Goal: Information Seeking & Learning: Learn about a topic

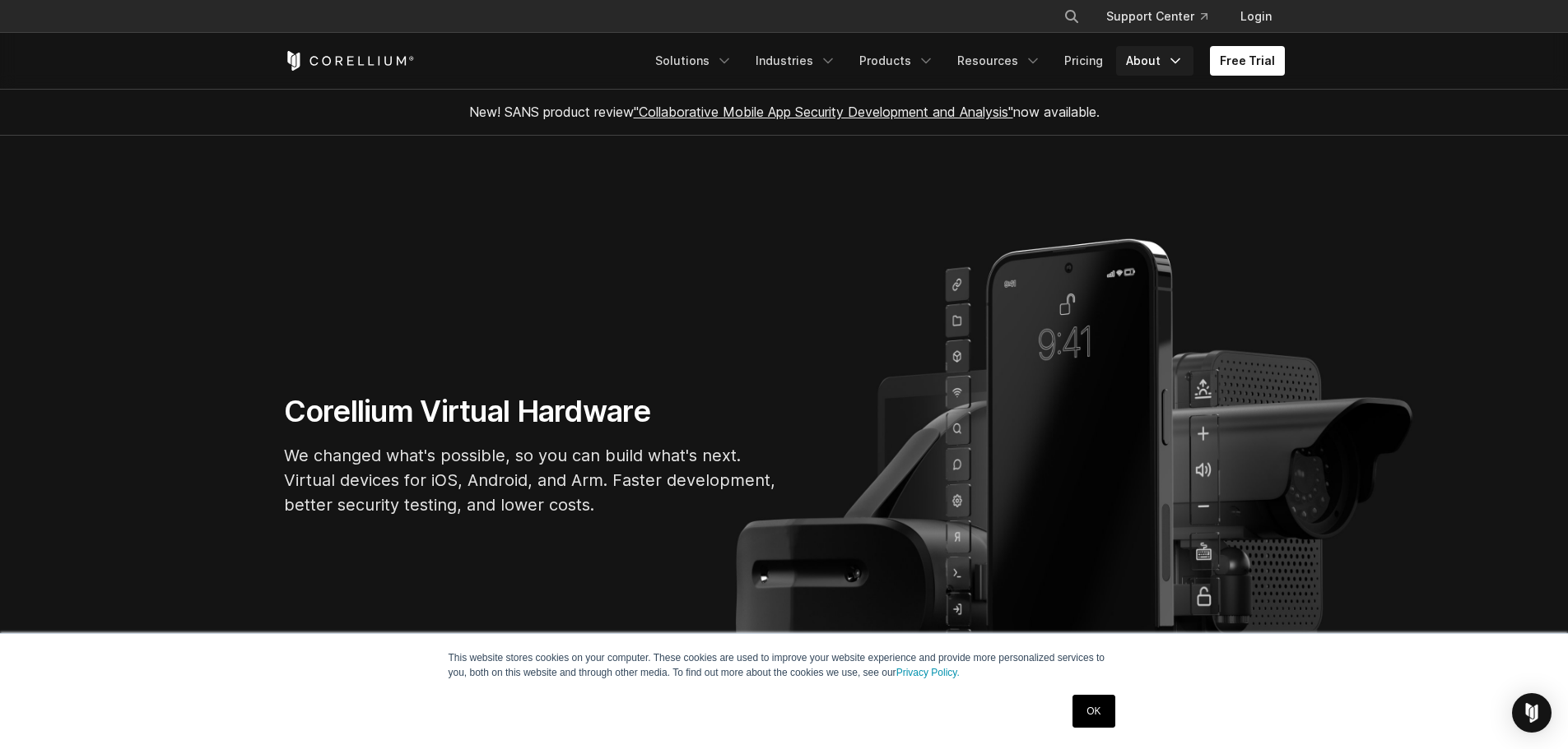
click at [1151, 60] on link "About" at bounding box center [1154, 60] width 77 height 29
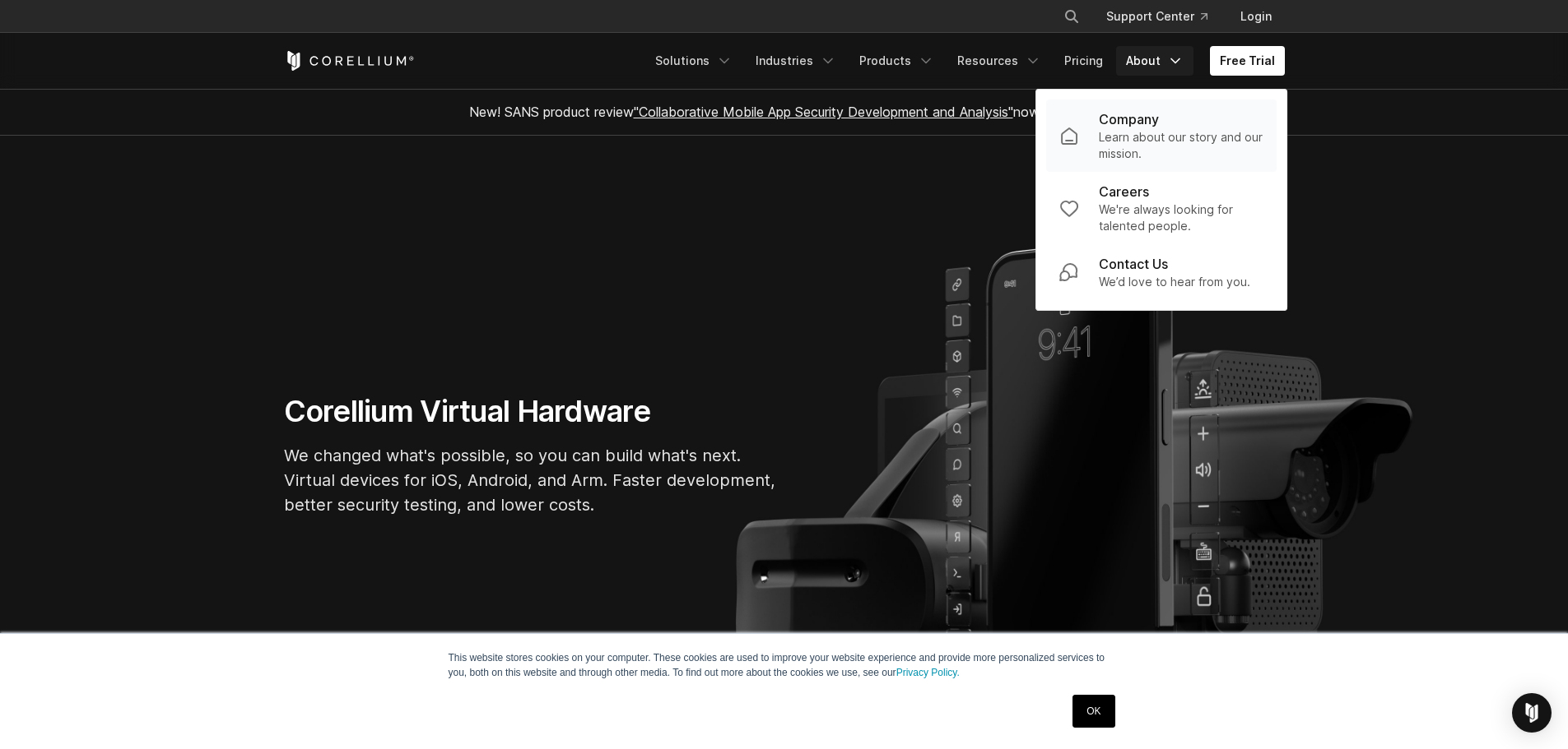
click at [1159, 127] on p "Company" at bounding box center [1129, 119] width 60 height 20
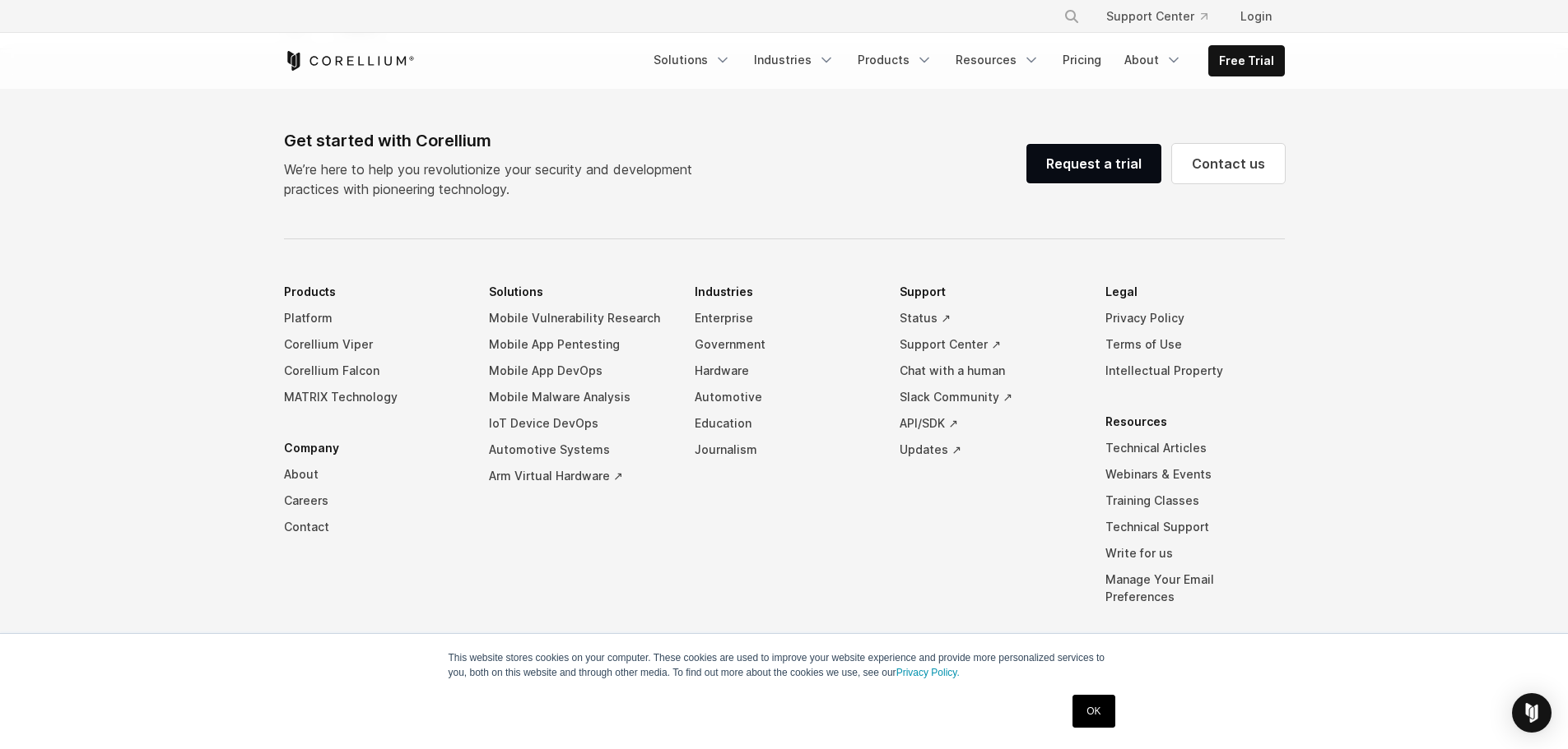
drag, startPoint x: 721, startPoint y: 441, endPoint x: 466, endPoint y: 480, distance: 258.0
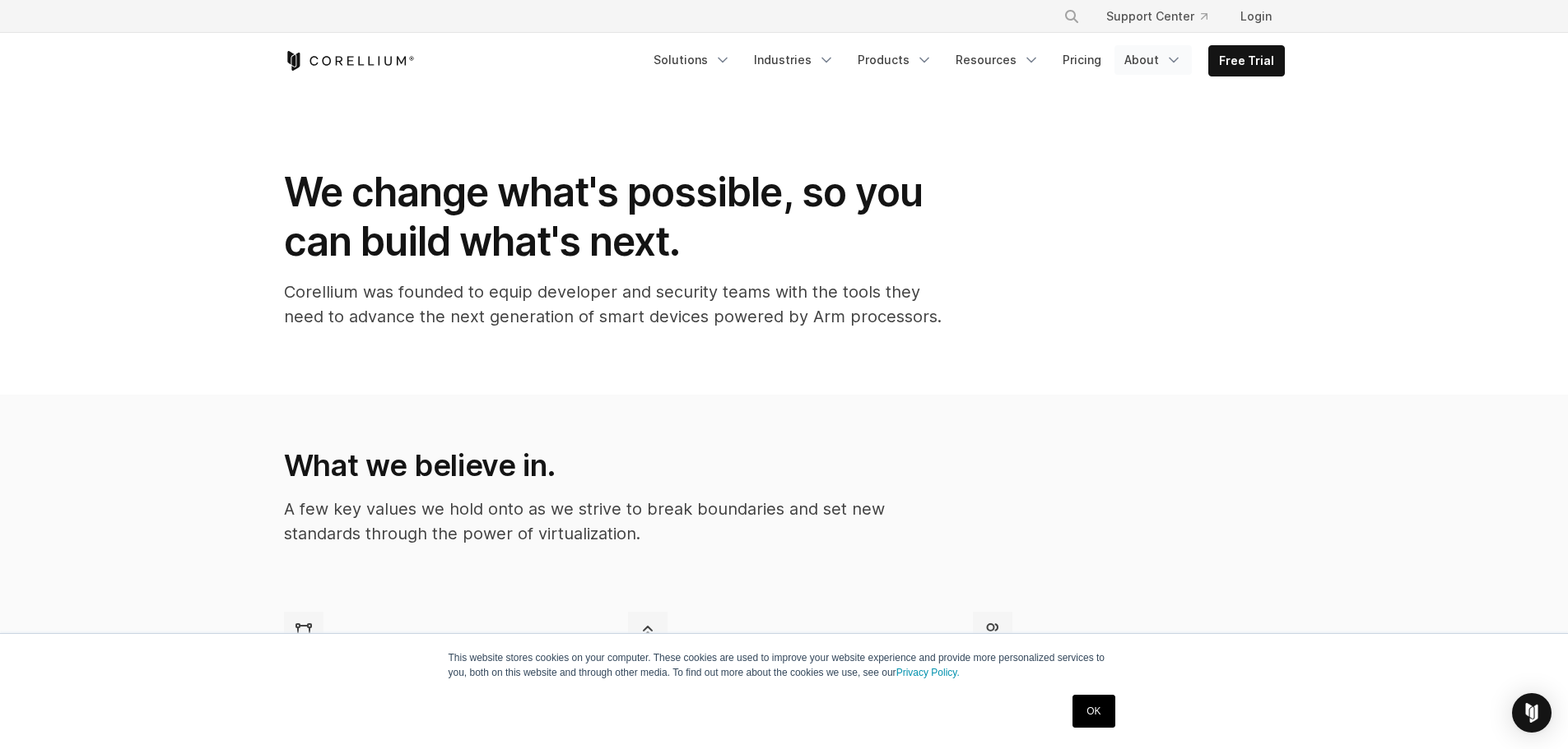
click at [1146, 60] on link "About" at bounding box center [1153, 60] width 77 height 29
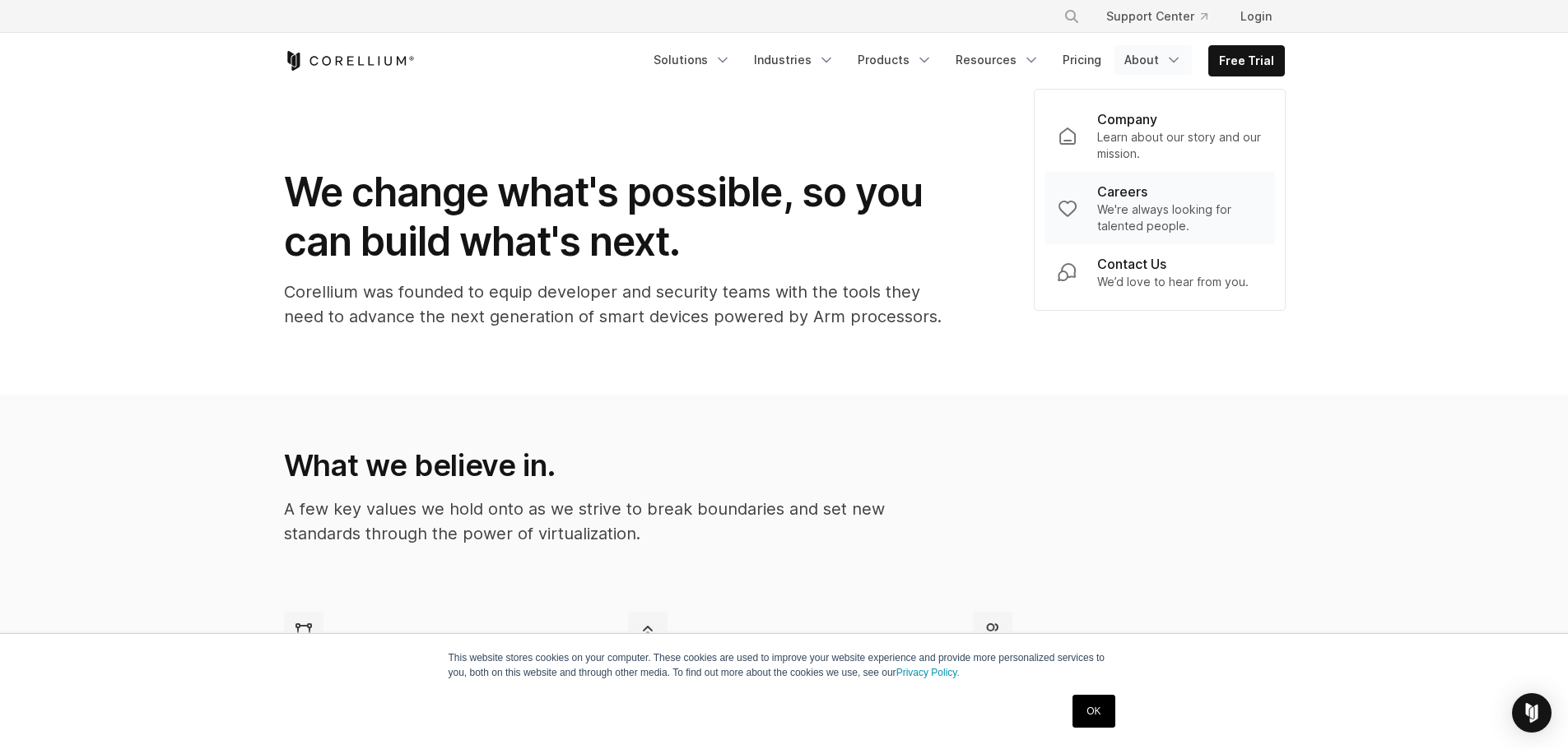
click at [1124, 218] on p "We're always looking for talented people." at bounding box center [1179, 218] width 164 height 33
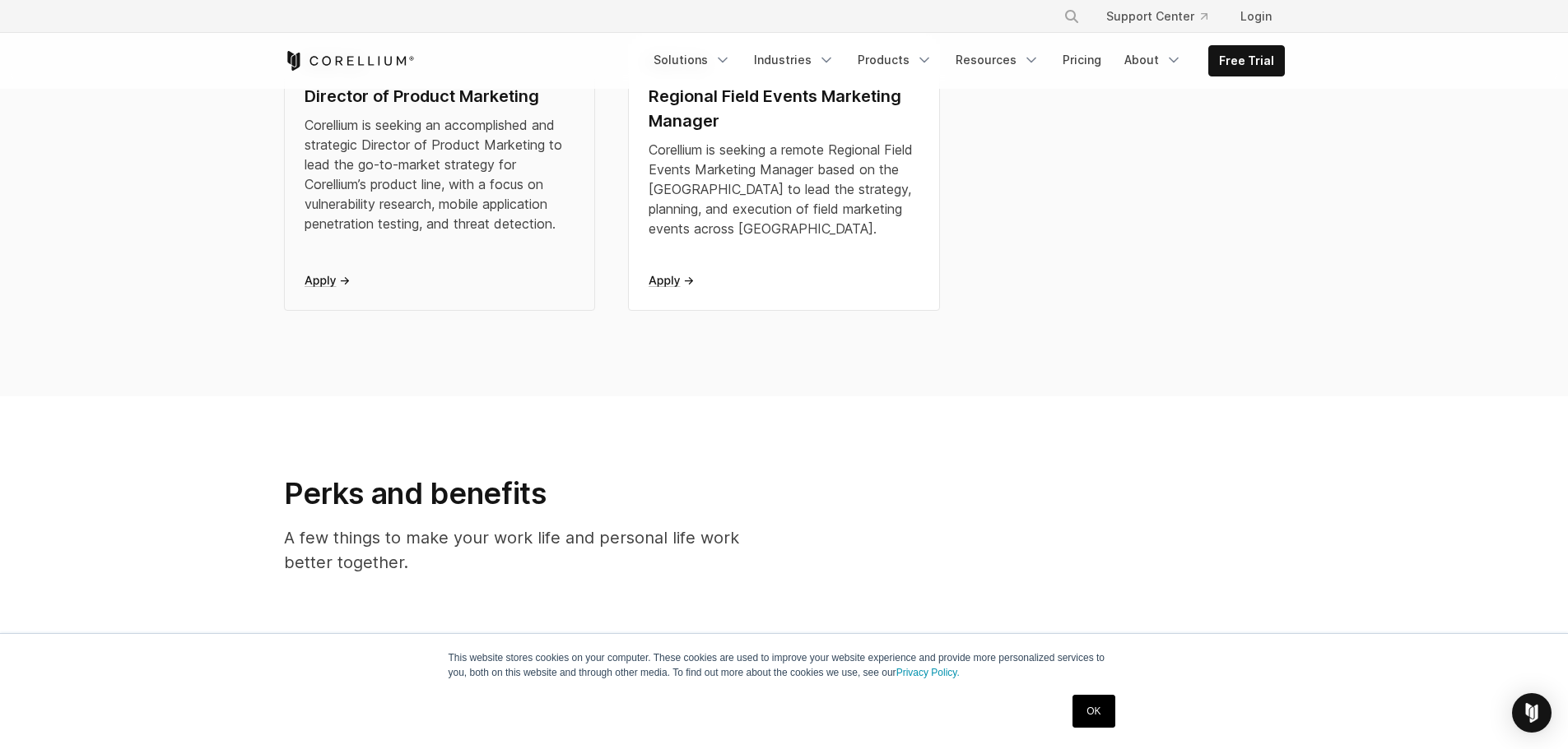
scroll to position [576, 0]
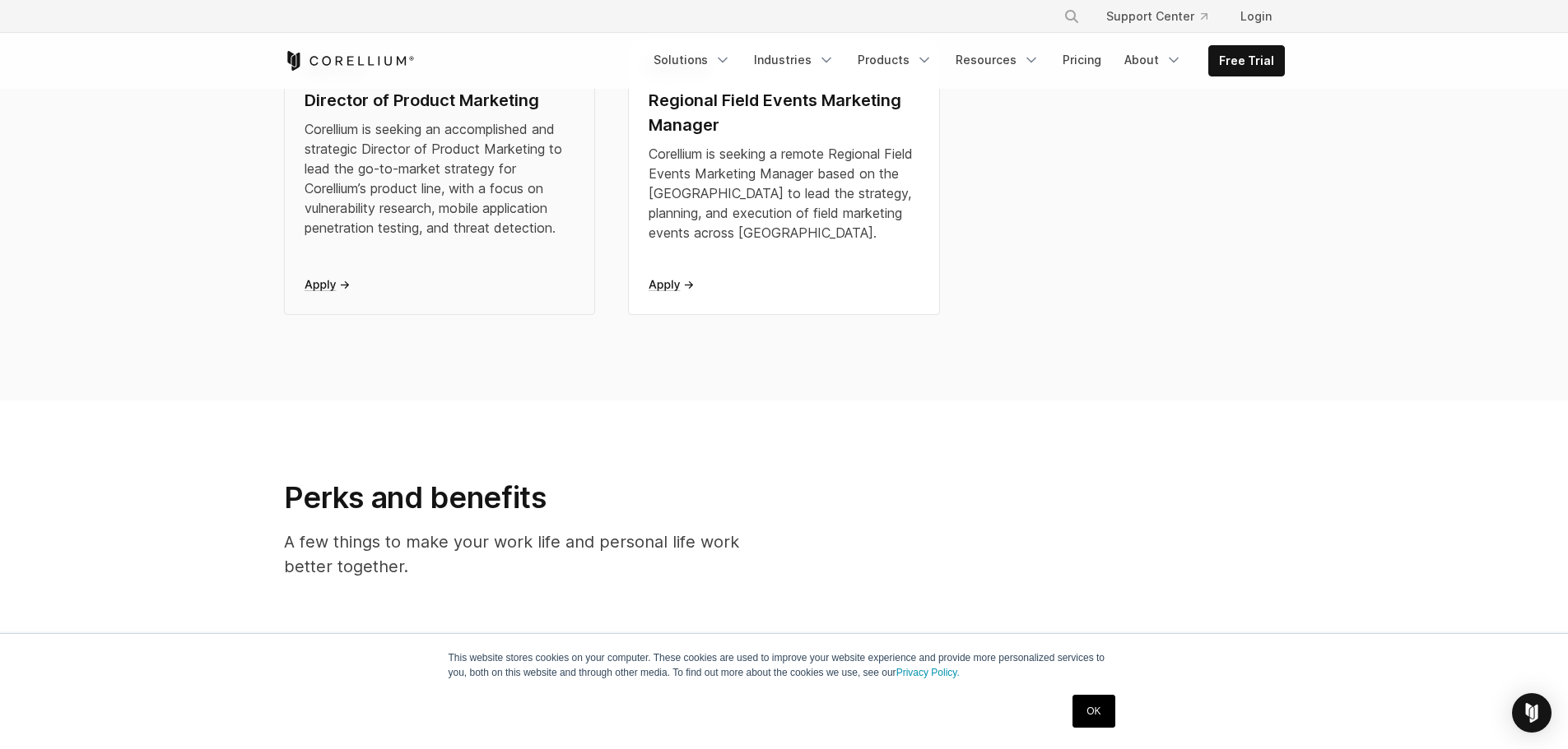
click at [396, 244] on div "Marketing Director of Product Marketing Corellium is seeking an accomplished an…" at bounding box center [440, 167] width 271 height 217
click at [737, 226] on div "Corellium is seeking a remote Regional Field Events Marketing Manager based on …" at bounding box center [784, 193] width 271 height 99
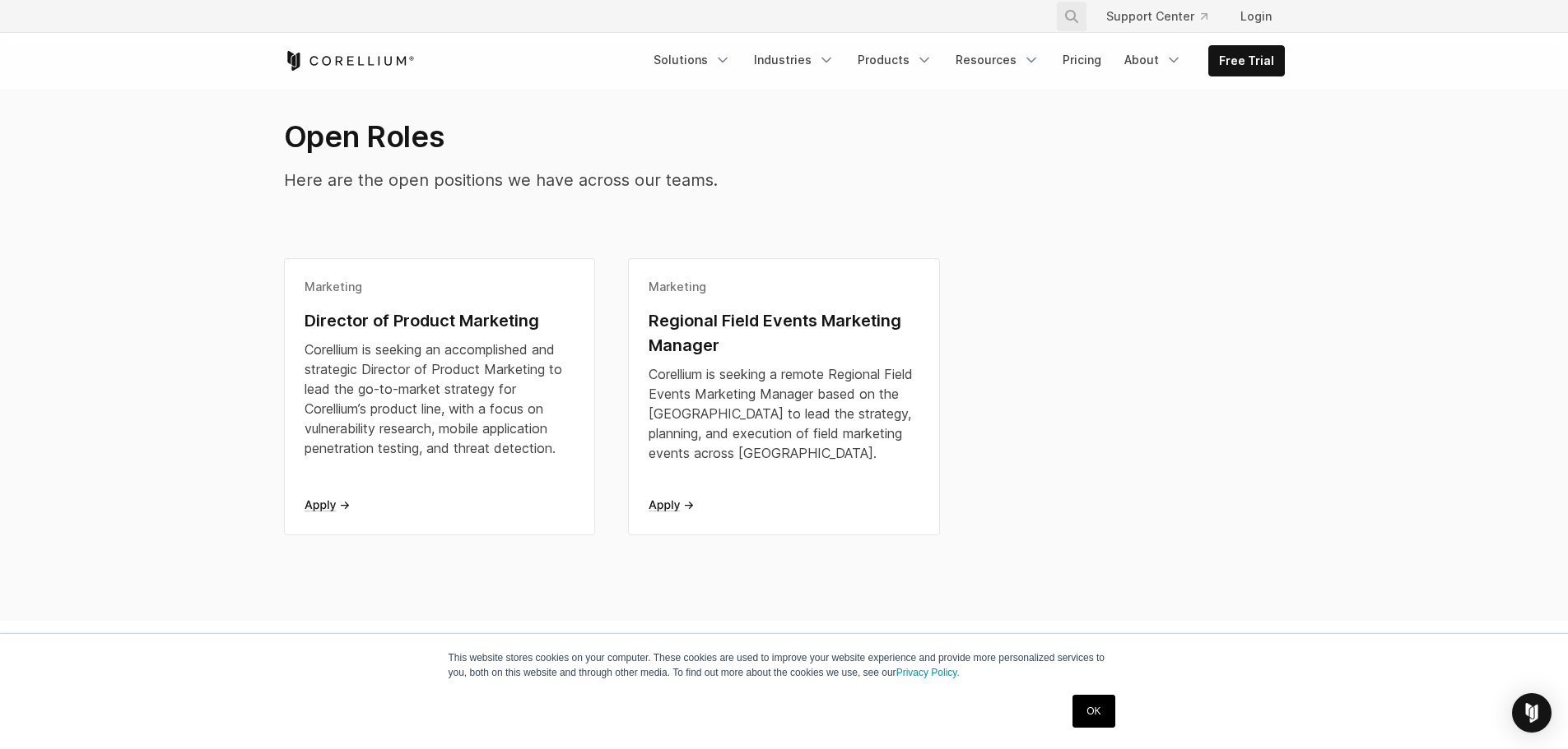
scroll to position [247, 0]
